Goal: Transaction & Acquisition: Purchase product/service

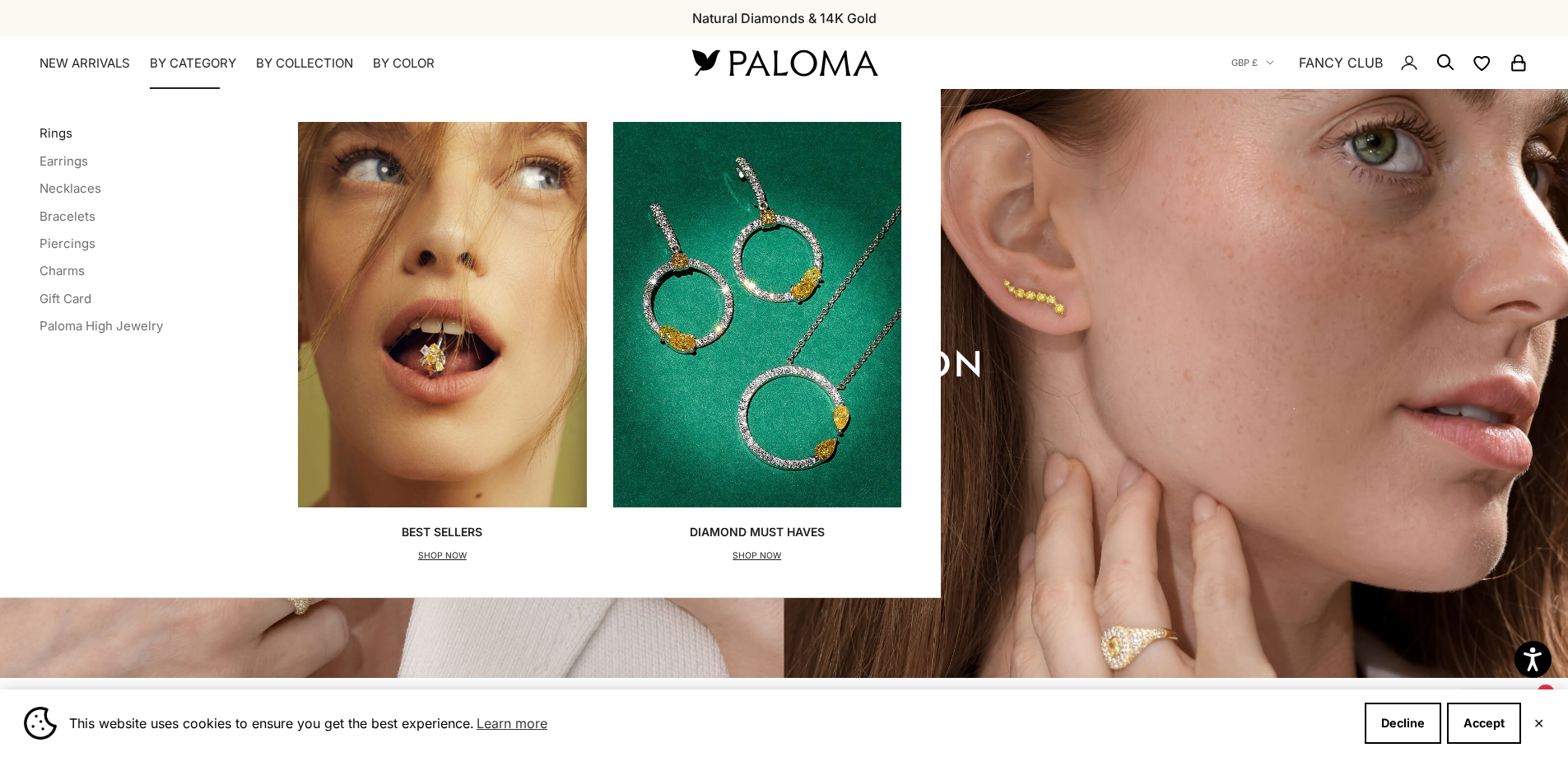
click at [67, 135] on link "Rings" at bounding box center [56, 133] width 33 height 16
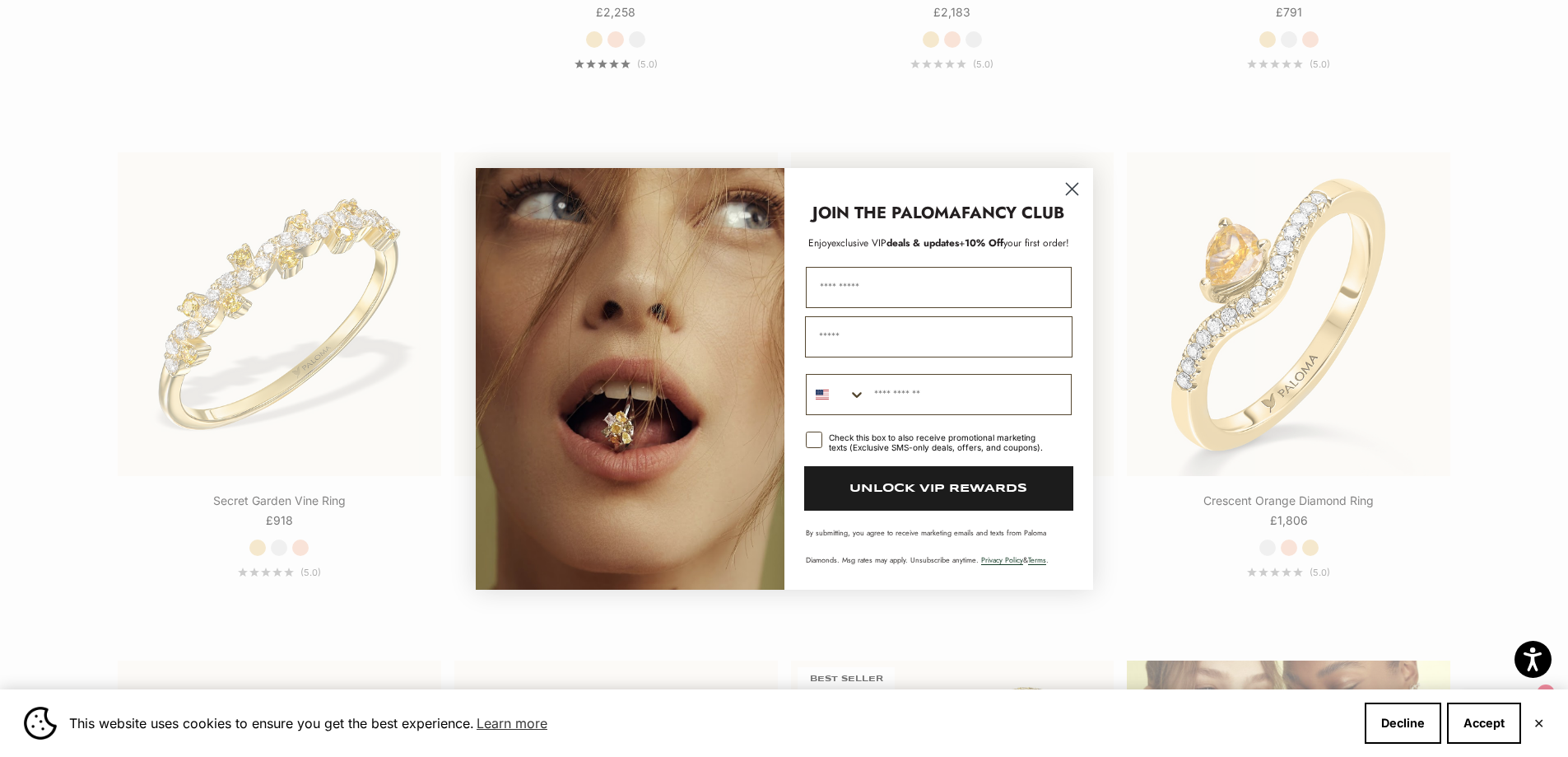
scroll to position [1976, 0]
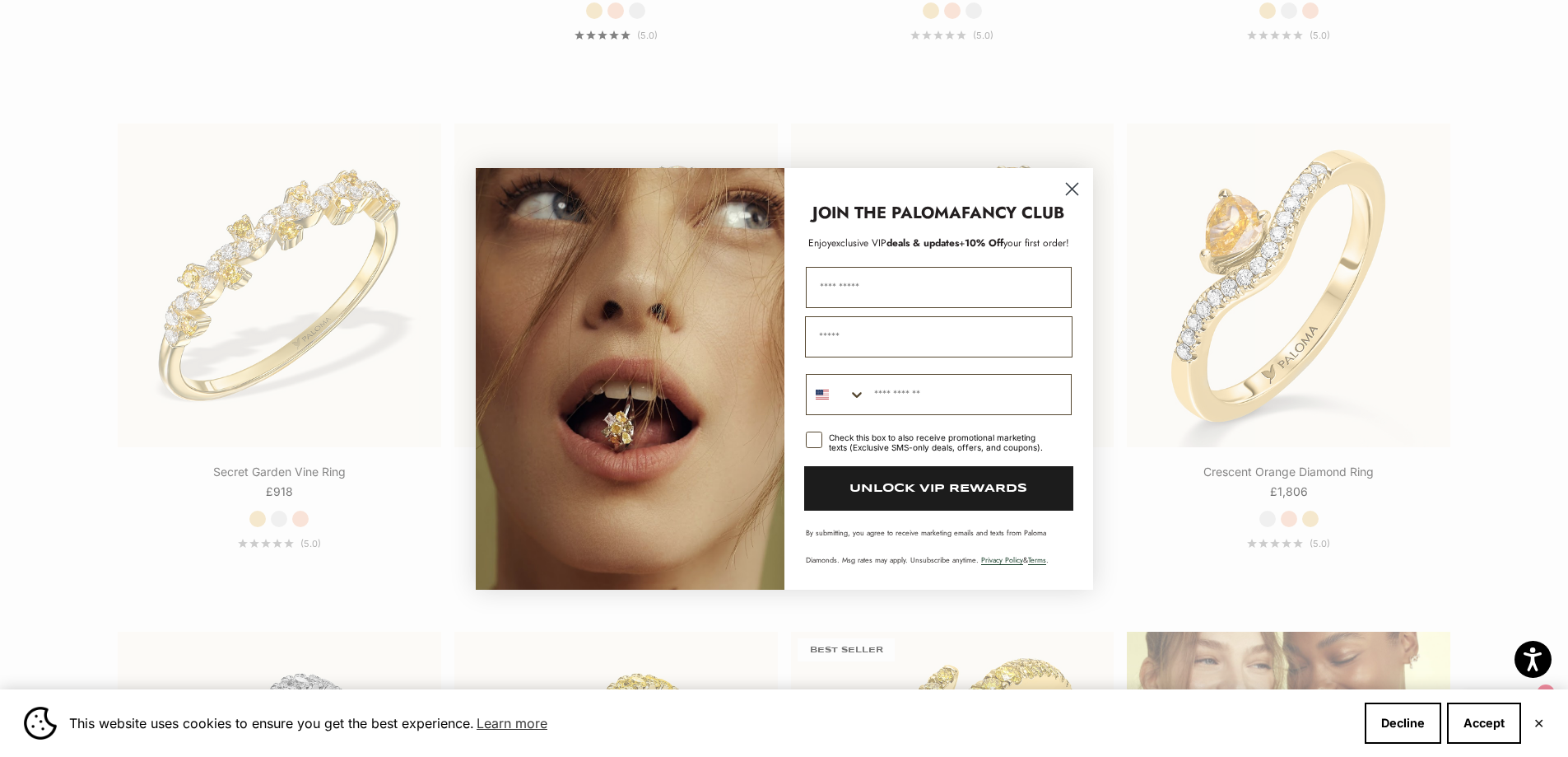
click at [1077, 185] on circle "Close dialog" at bounding box center [1071, 187] width 27 height 27
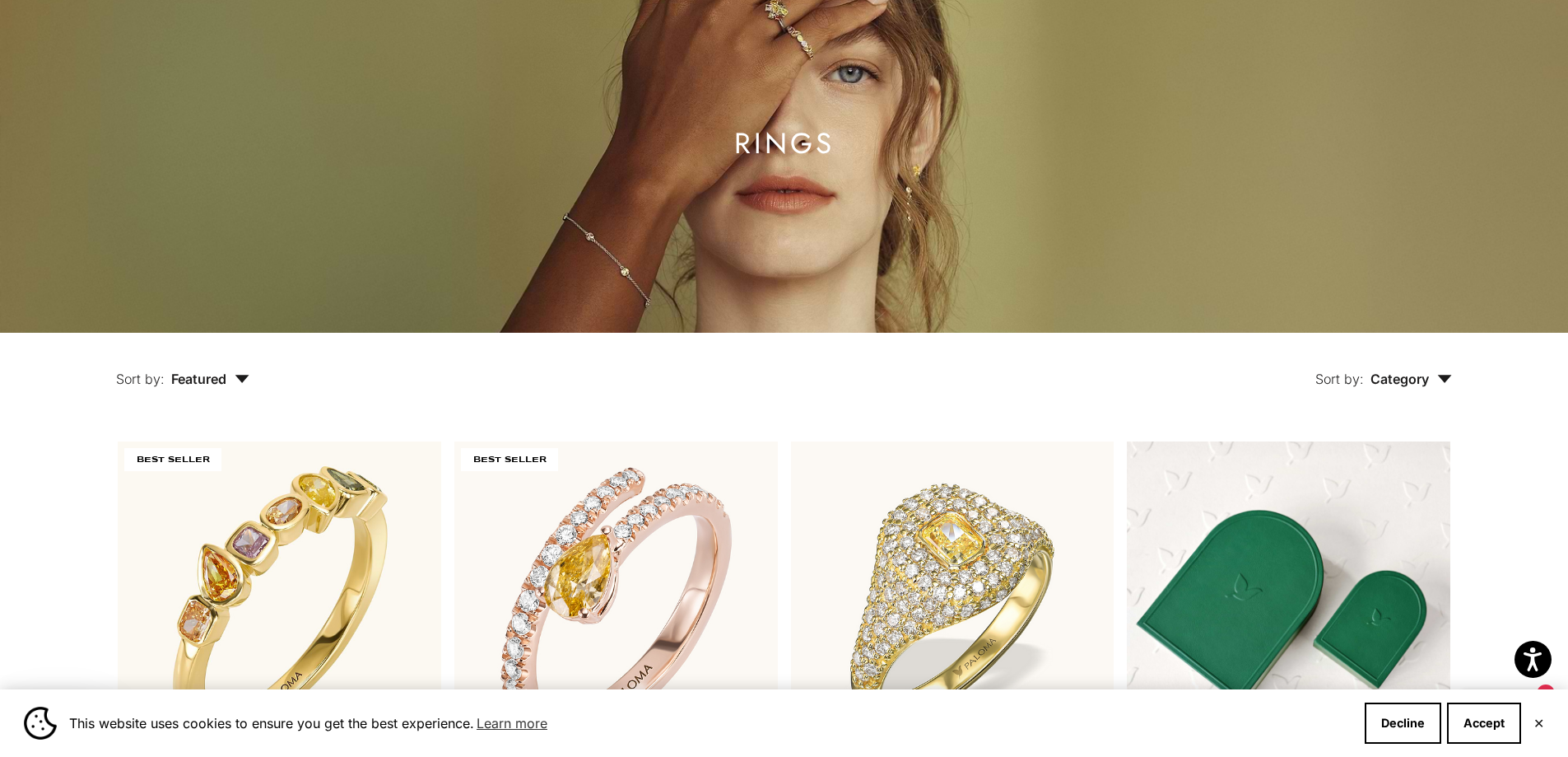
scroll to position [247, 0]
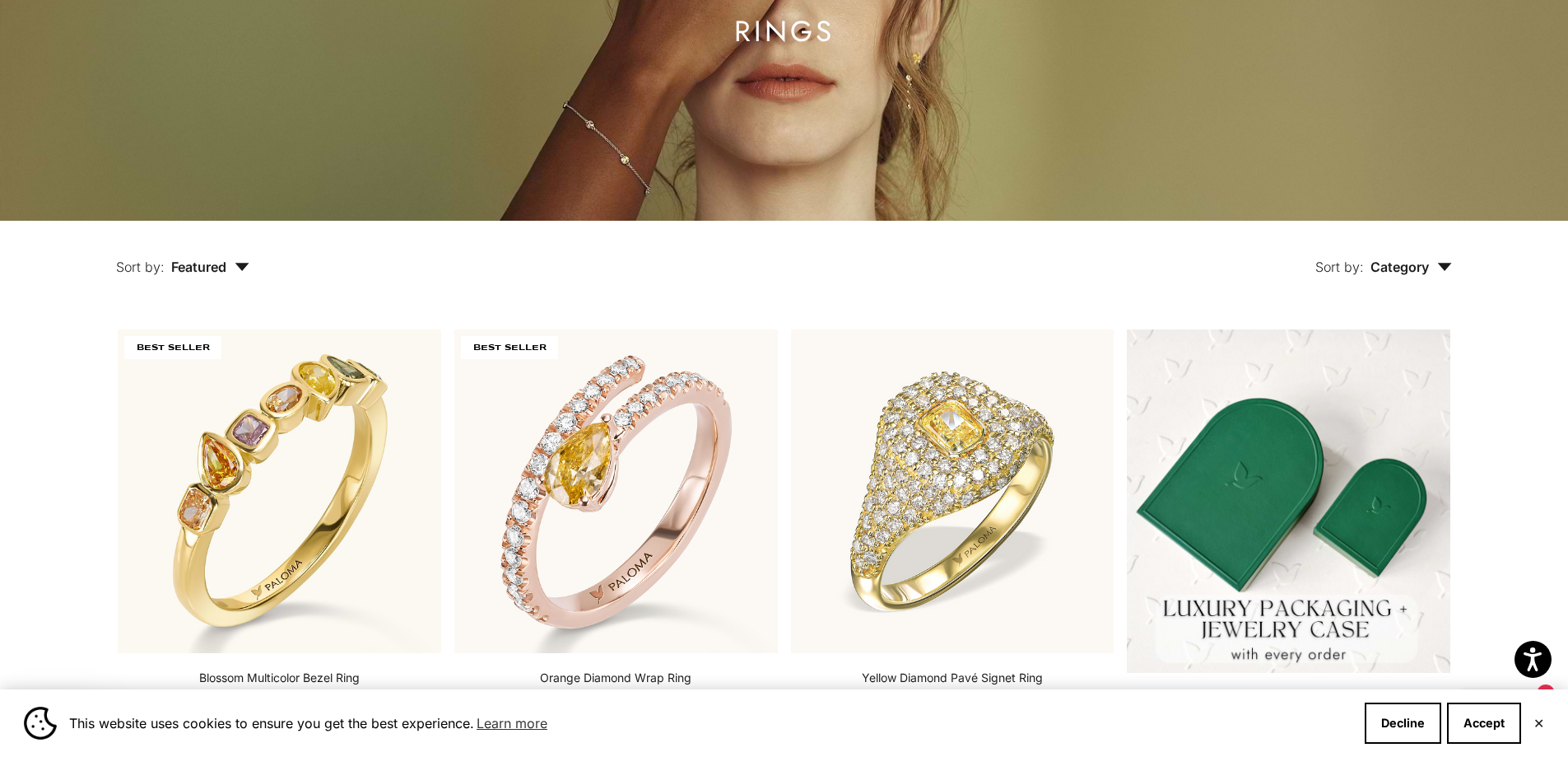
click at [1452, 263] on icon "button" at bounding box center [1445, 267] width 15 height 8
click at [1229, 284] on div "Sort by: Category Sort by Ring" at bounding box center [889, 255] width 1203 height 69
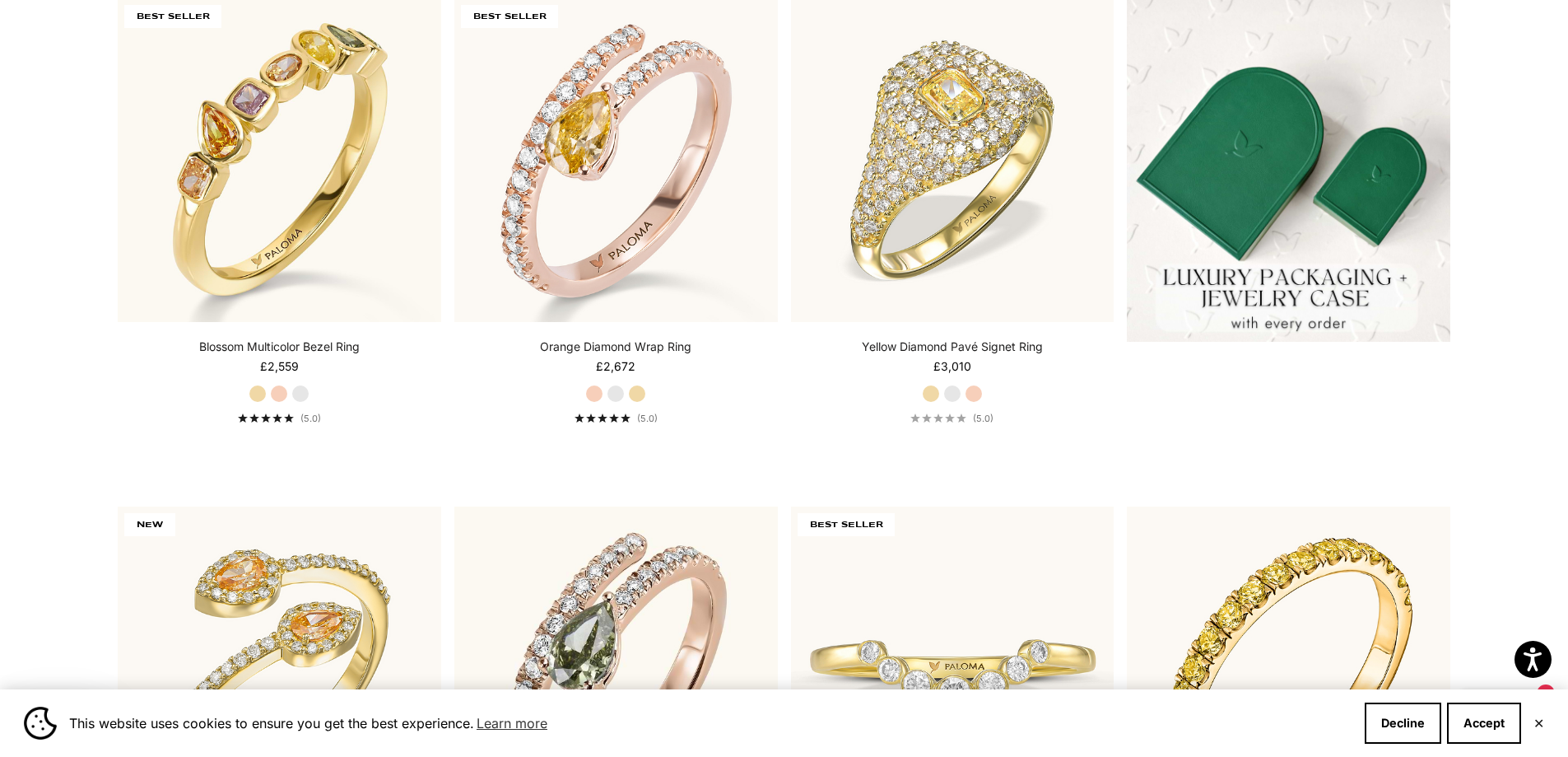
scroll to position [412, 0]
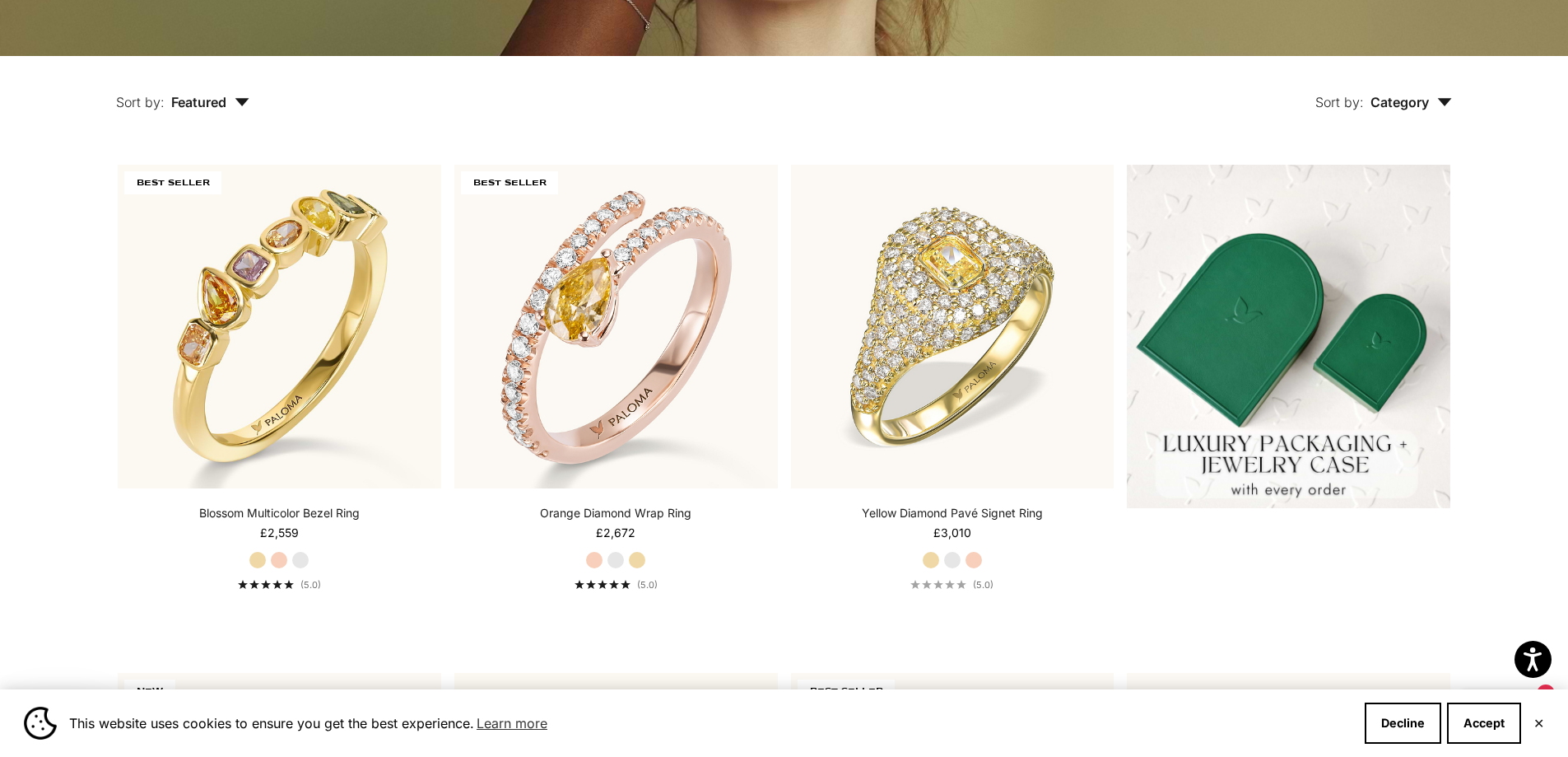
click at [1490, 745] on div "This website uses cookies to ensure you get the best experience. Learn more Dec…" at bounding box center [784, 723] width 1568 height 68
click at [1489, 736] on button "Accept" at bounding box center [1485, 723] width 74 height 41
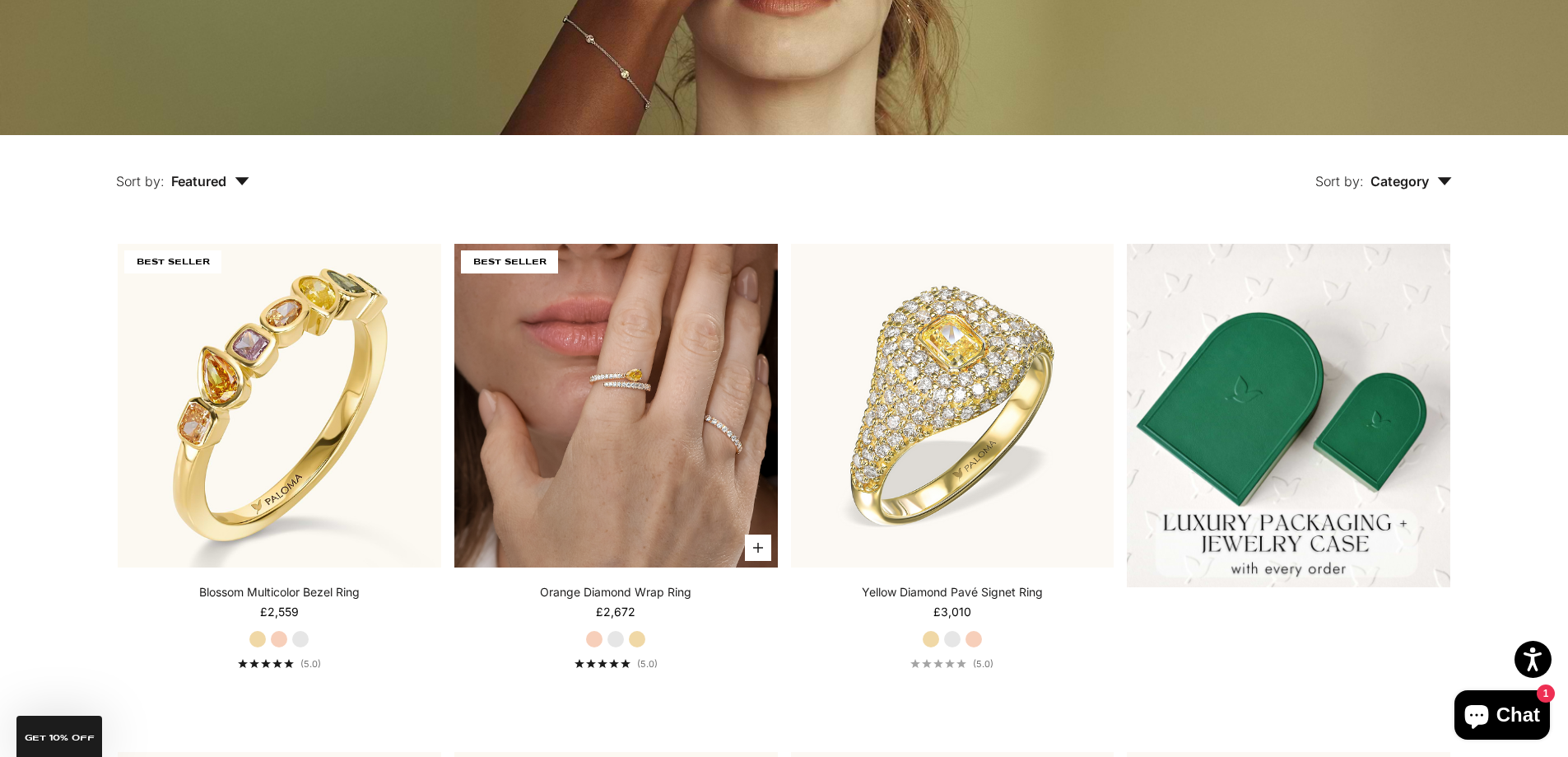
scroll to position [165, 0]
